Goal: Information Seeking & Learning: Learn about a topic

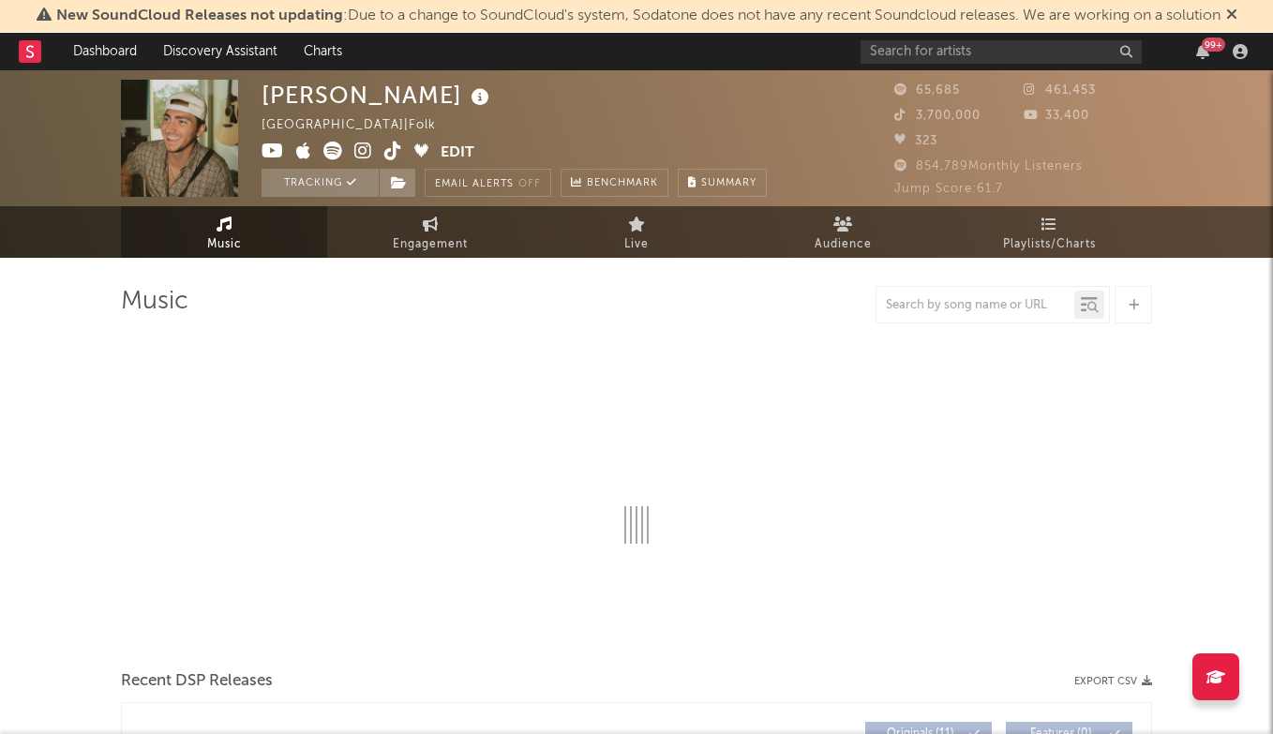
select select "6m"
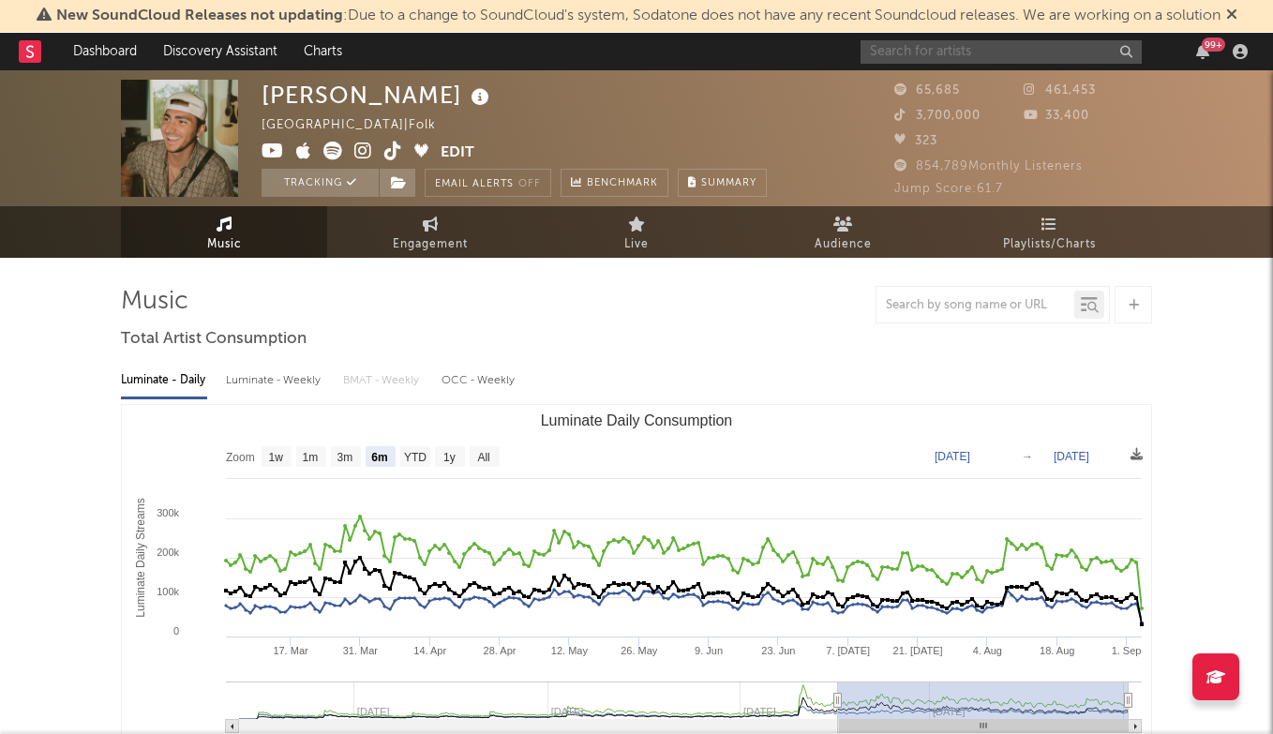
click at [919, 58] on input "text" at bounding box center [1001, 51] width 281 height 23
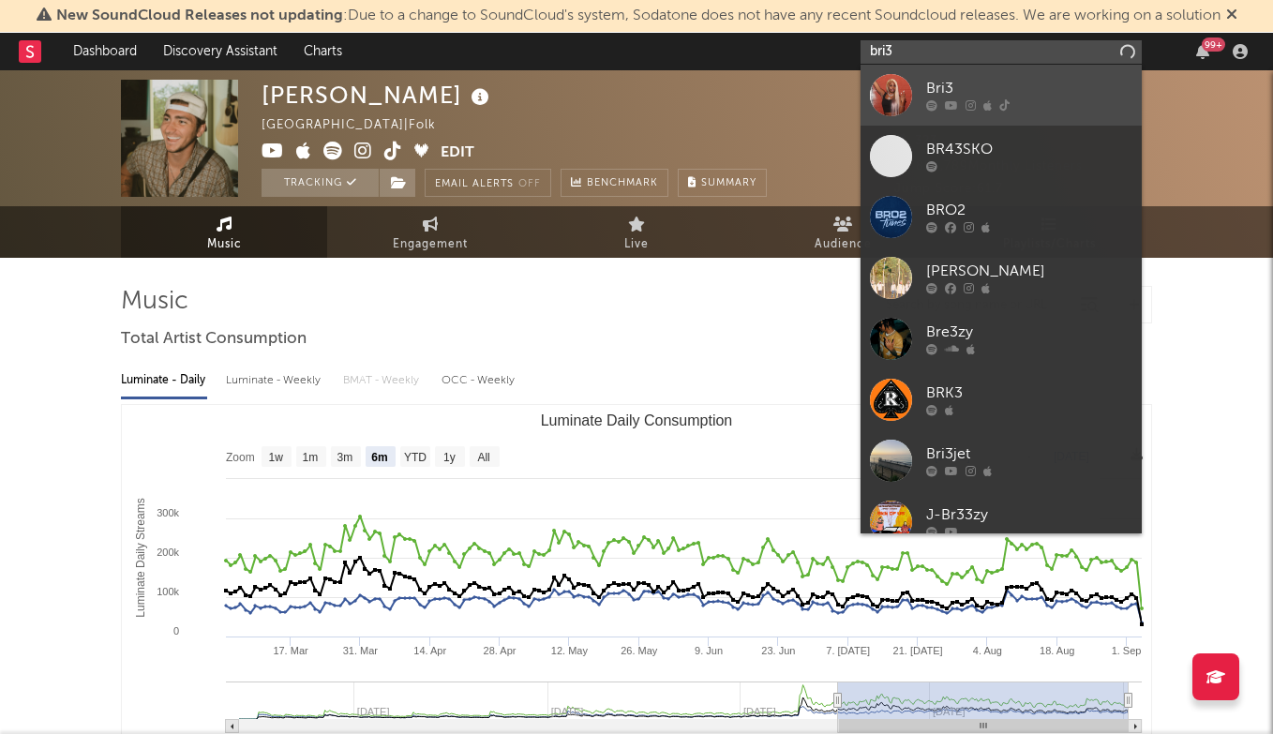
type input "bri3"
click at [950, 87] on div "Bri3" at bounding box center [1029, 89] width 206 height 23
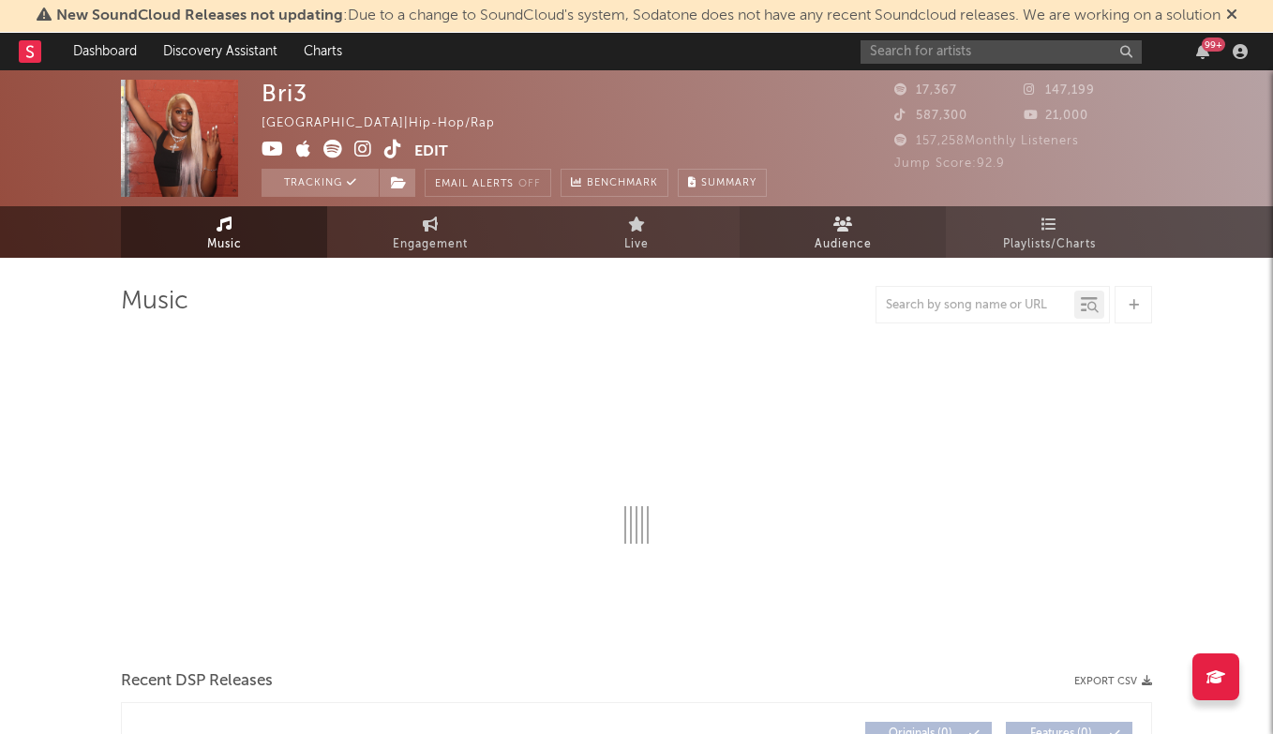
select select "6m"
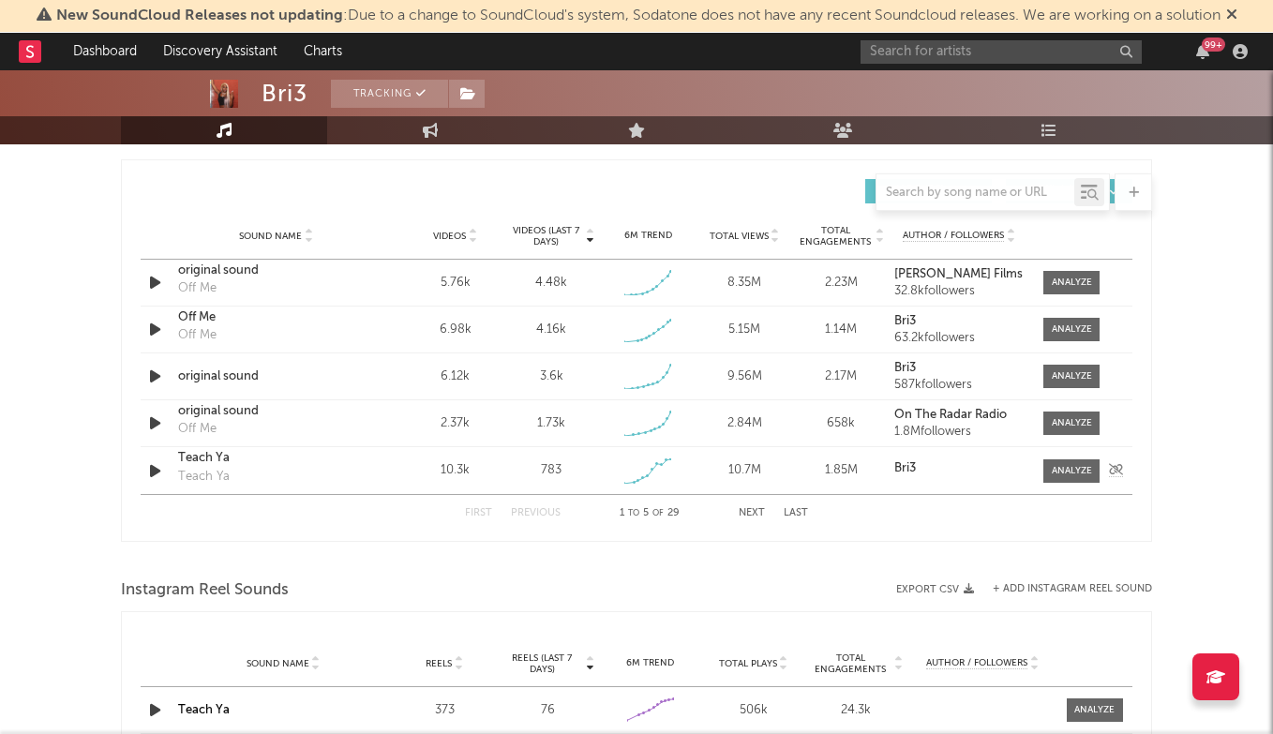
scroll to position [1301, 0]
click at [753, 510] on button "Next" at bounding box center [752, 514] width 26 height 10
click at [530, 509] on button "Previous" at bounding box center [536, 514] width 50 height 10
click at [1065, 427] on div at bounding box center [1072, 424] width 40 height 14
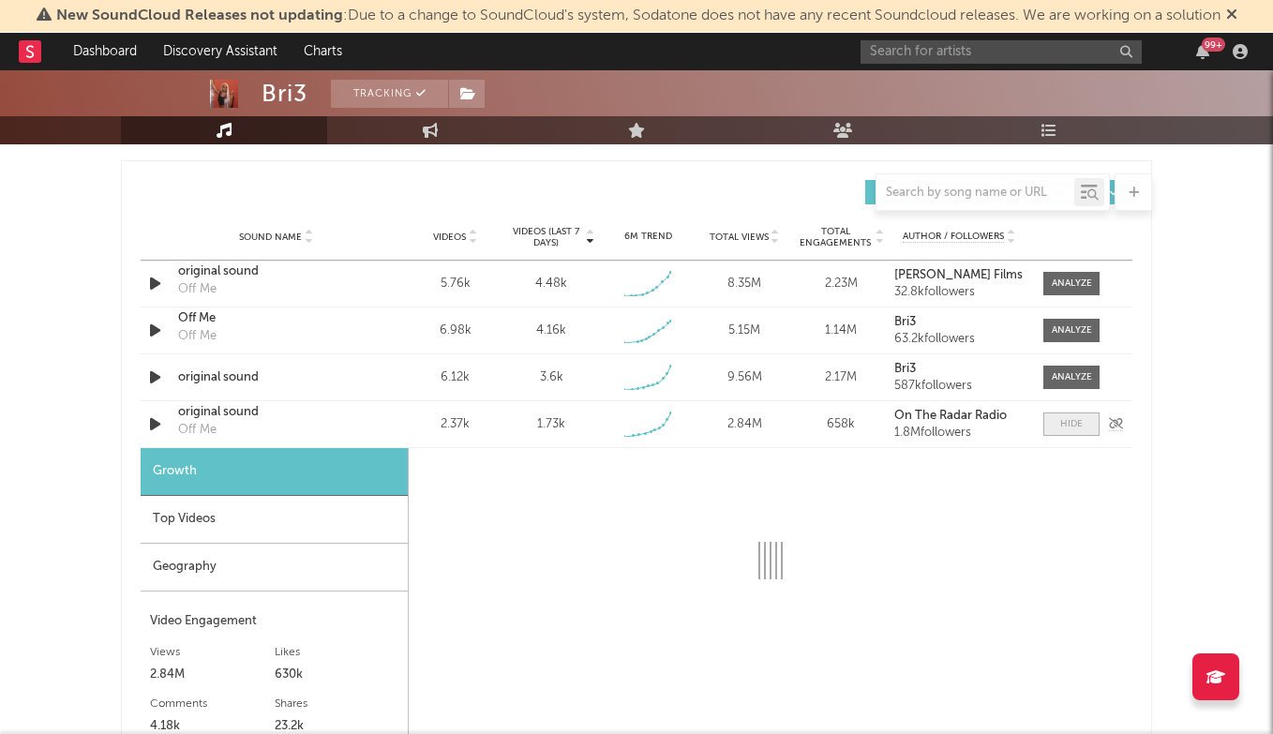
select select "1w"
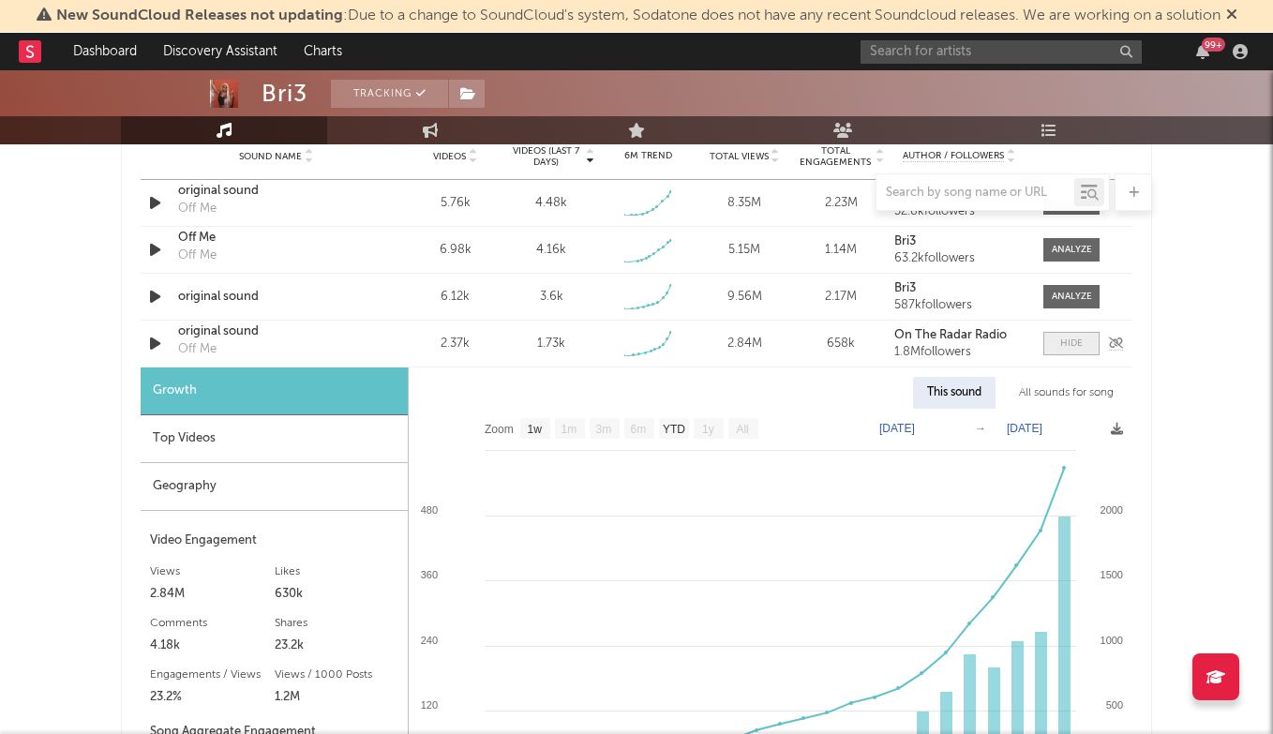
scroll to position [1385, 0]
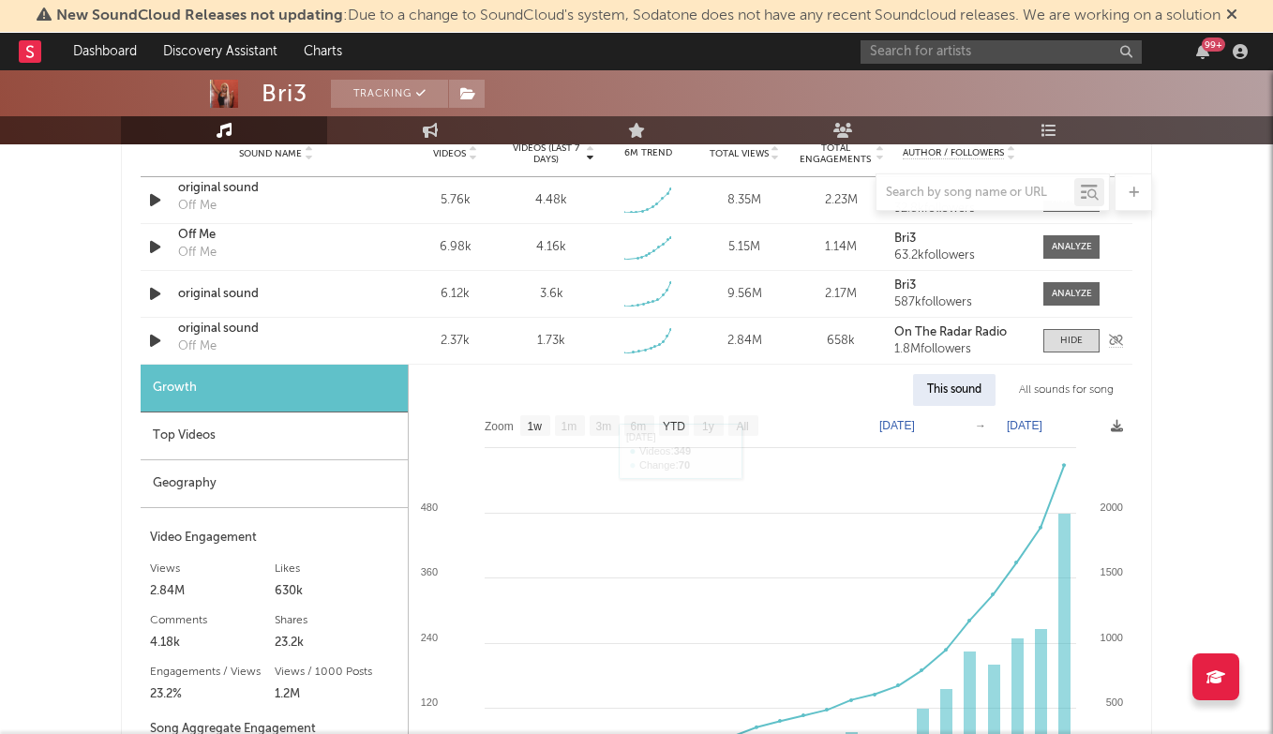
click at [232, 333] on div "original sound" at bounding box center [276, 329] width 196 height 19
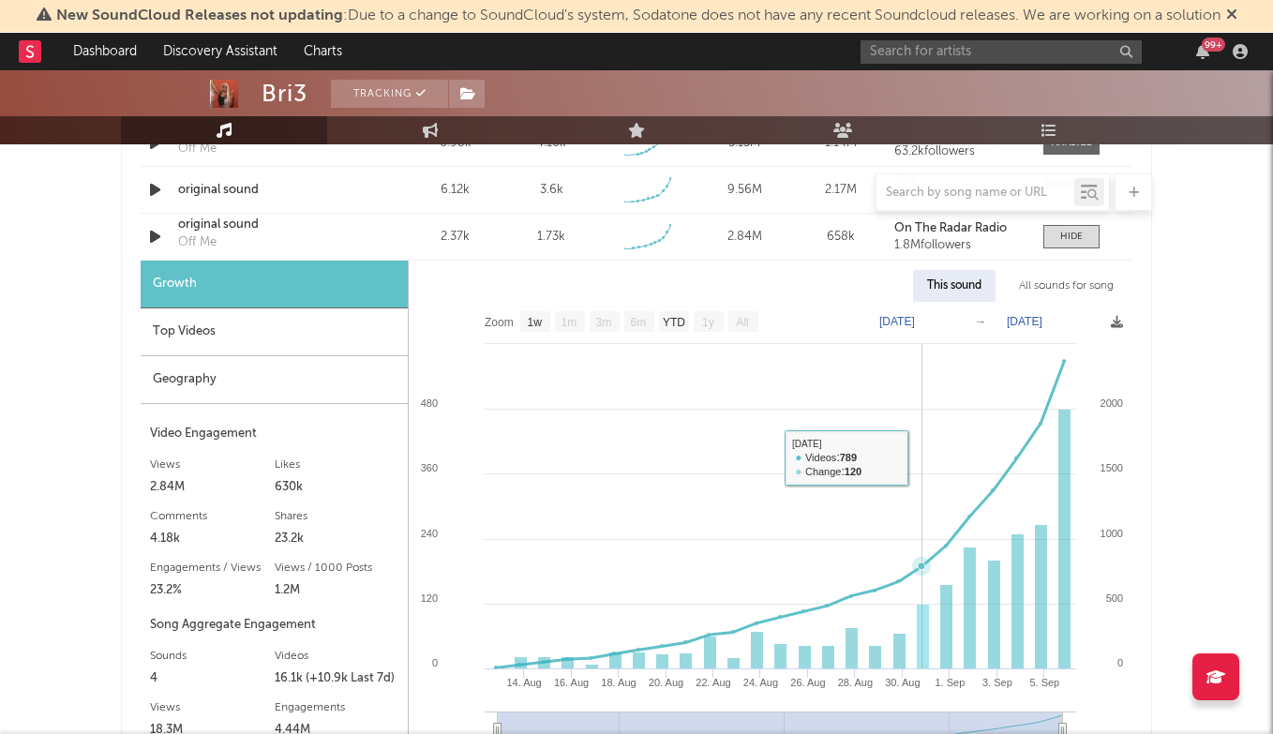
scroll to position [1494, 0]
